Goal: Task Accomplishment & Management: Complete application form

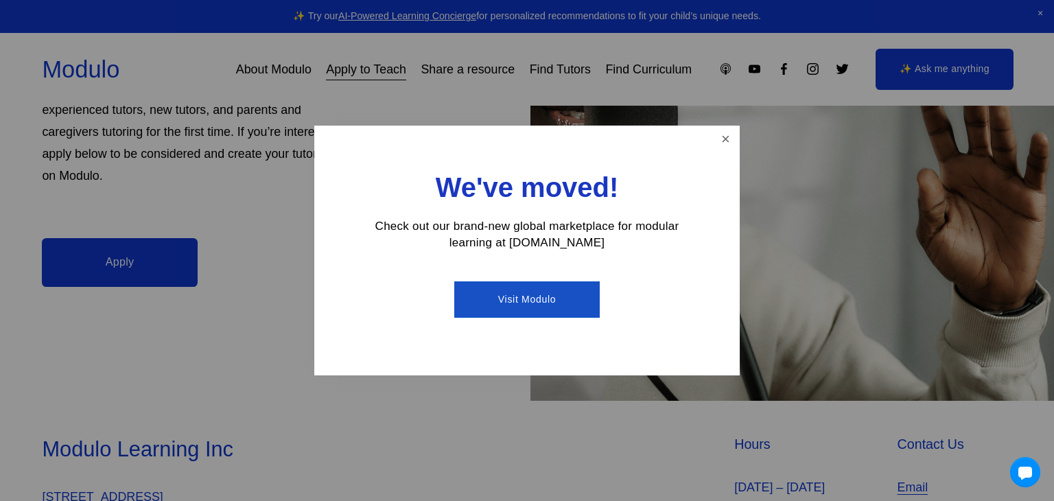
scroll to position [329, 0]
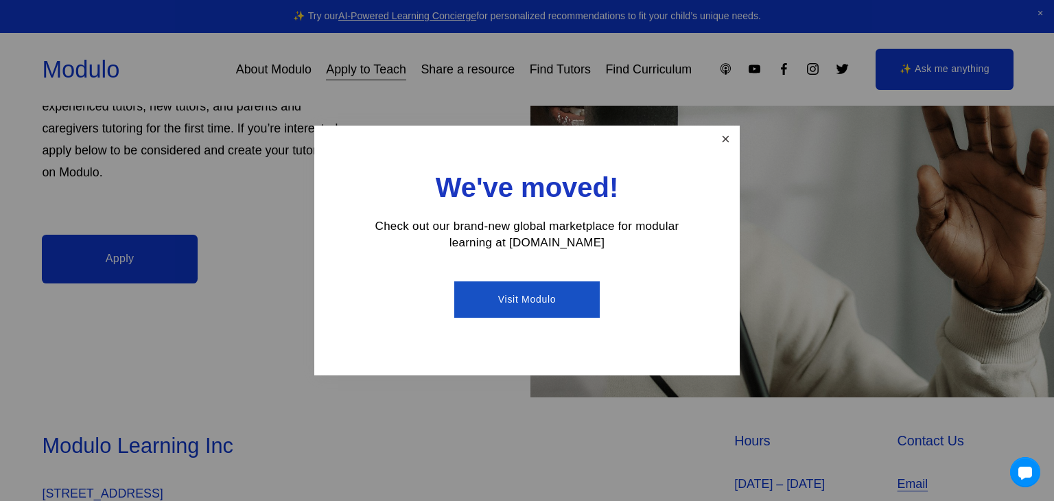
click at [726, 139] on link "Close" at bounding box center [726, 140] width 24 height 24
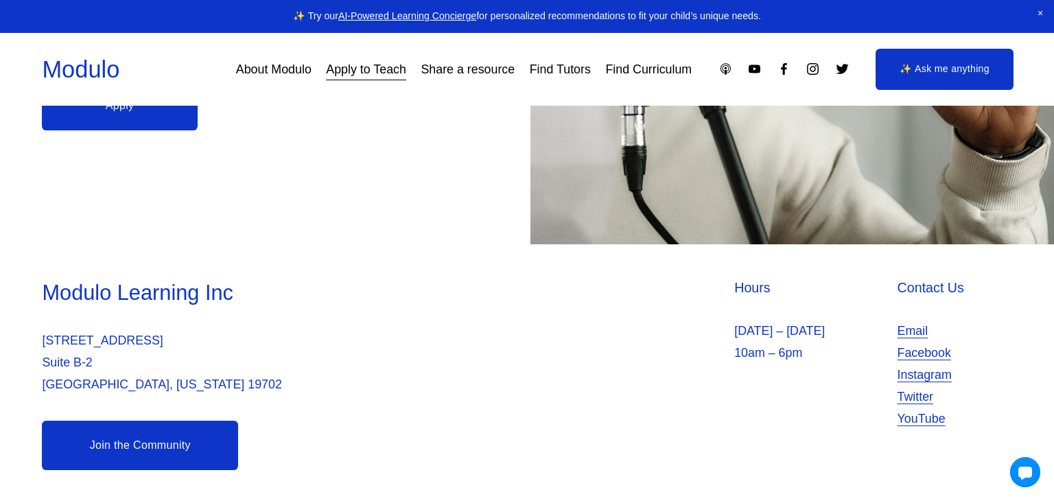
scroll to position [0, 0]
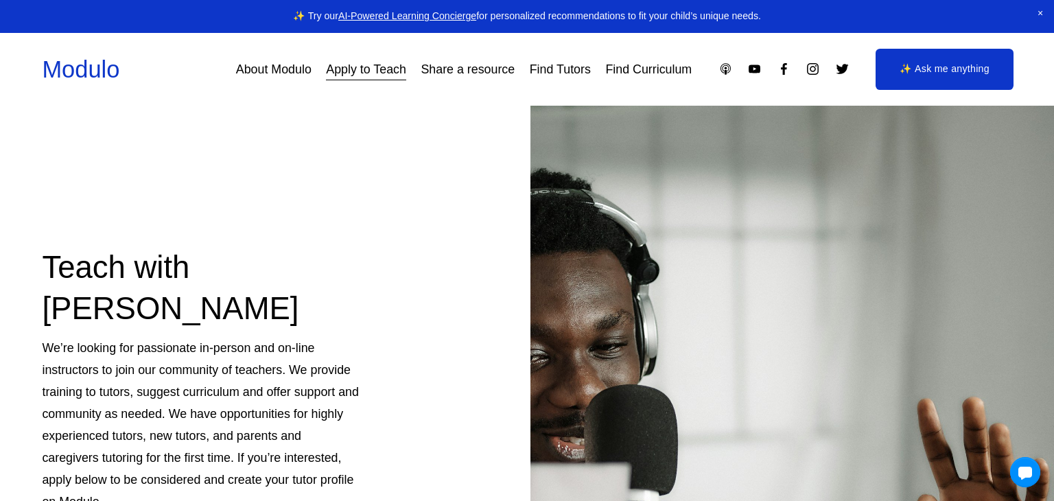
click at [579, 68] on link "Find Tutors" at bounding box center [560, 69] width 61 height 25
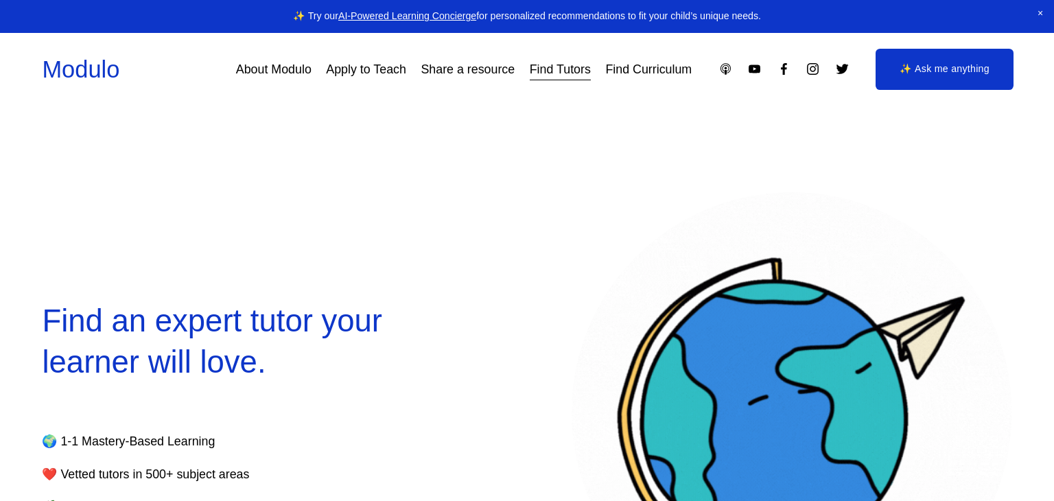
select select "**"
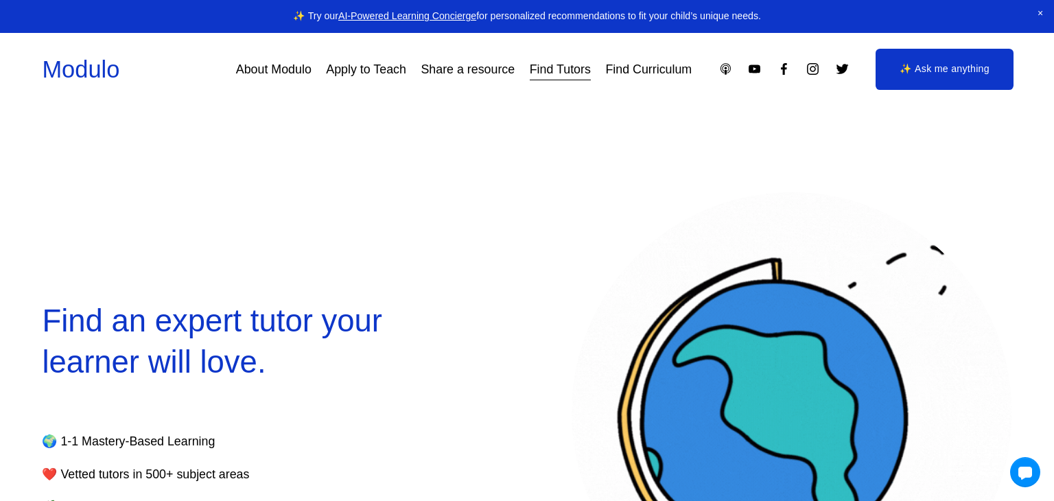
click at [536, 192] on div "Find an expert tutor your learner will love. 🌍 1-1 Mastery-Based Learning ❤️ Ve…" at bounding box center [527, 412] width 1054 height 475
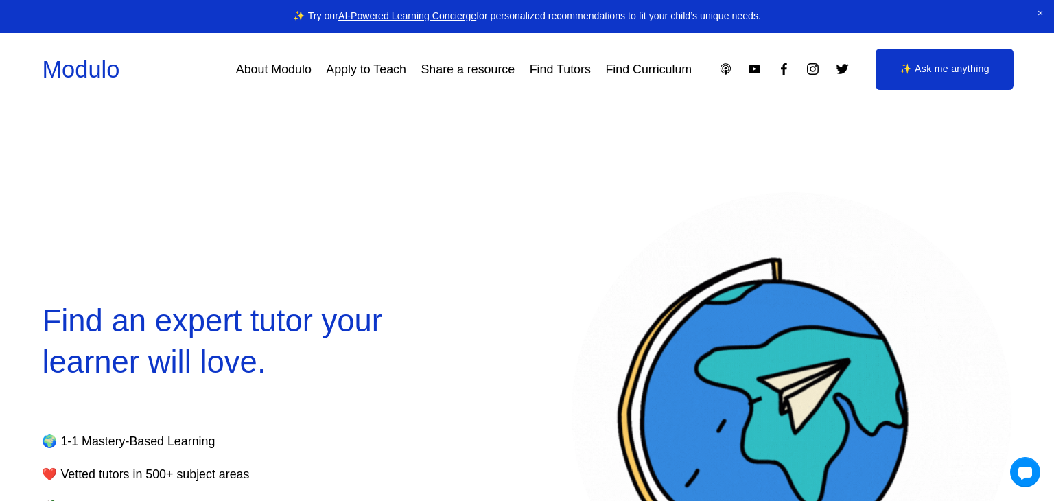
click at [354, 65] on link "Apply to Teach" at bounding box center [366, 69] width 80 height 25
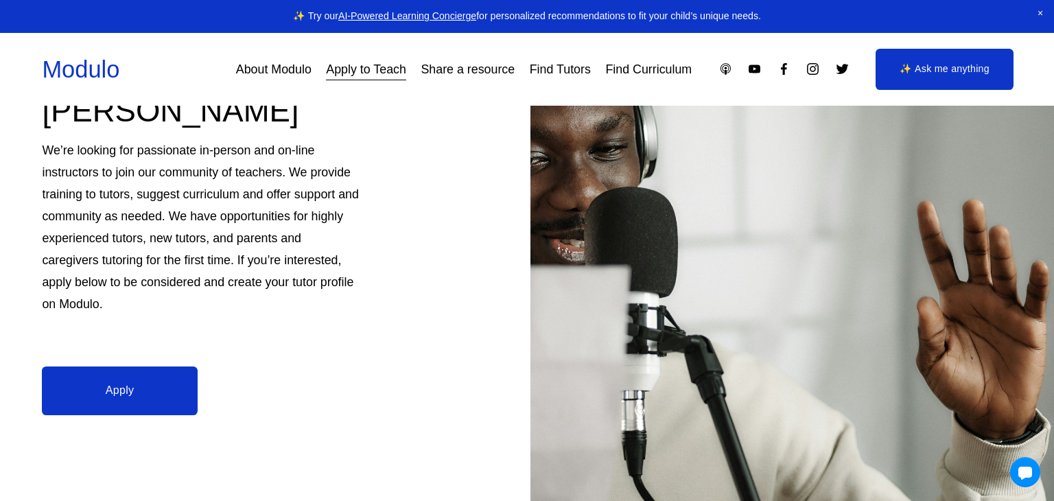
scroll to position [194, 0]
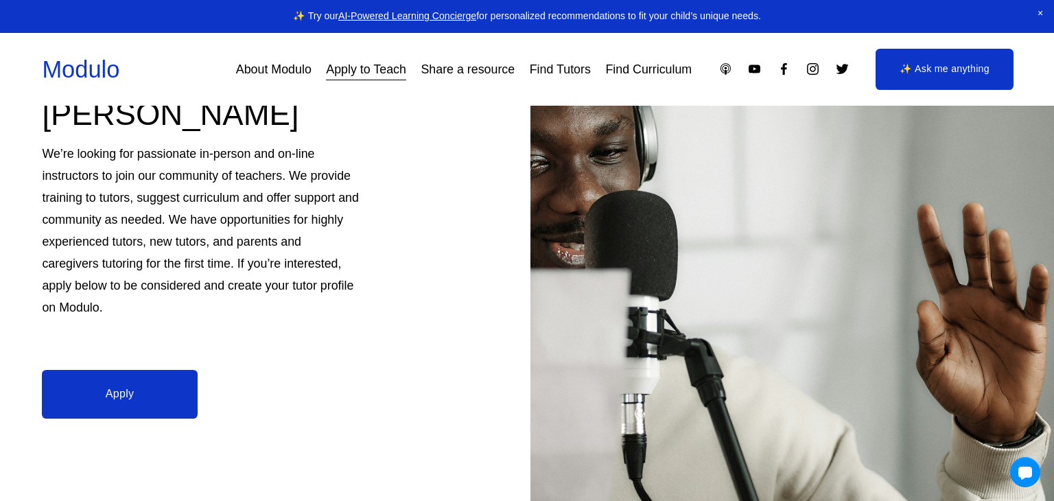
click at [144, 384] on link "Apply" at bounding box center [119, 394] width 155 height 49
click at [966, 67] on link "✨ Ask me anything" at bounding box center [945, 69] width 138 height 40
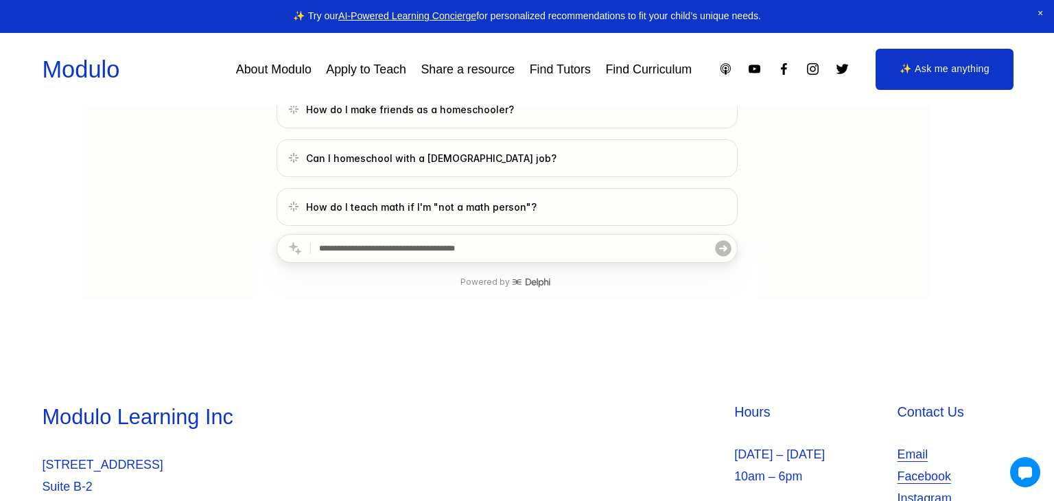
scroll to position [424, 0]
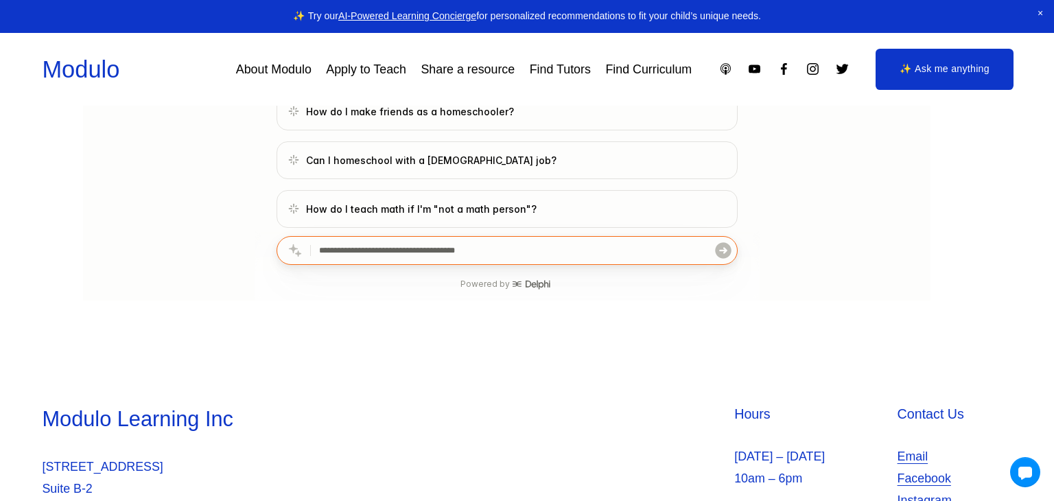
click at [465, 251] on input "text" at bounding box center [515, 250] width 395 height 27
